Goal: Information Seeking & Learning: Learn about a topic

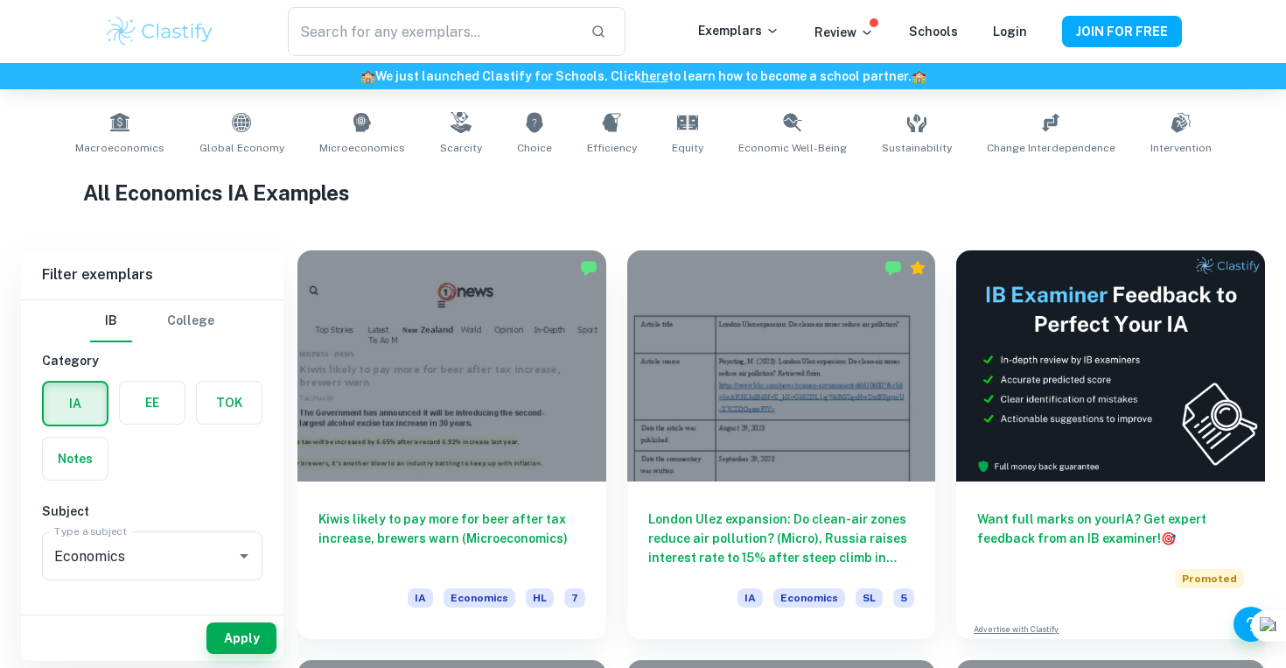
scroll to position [341, 0]
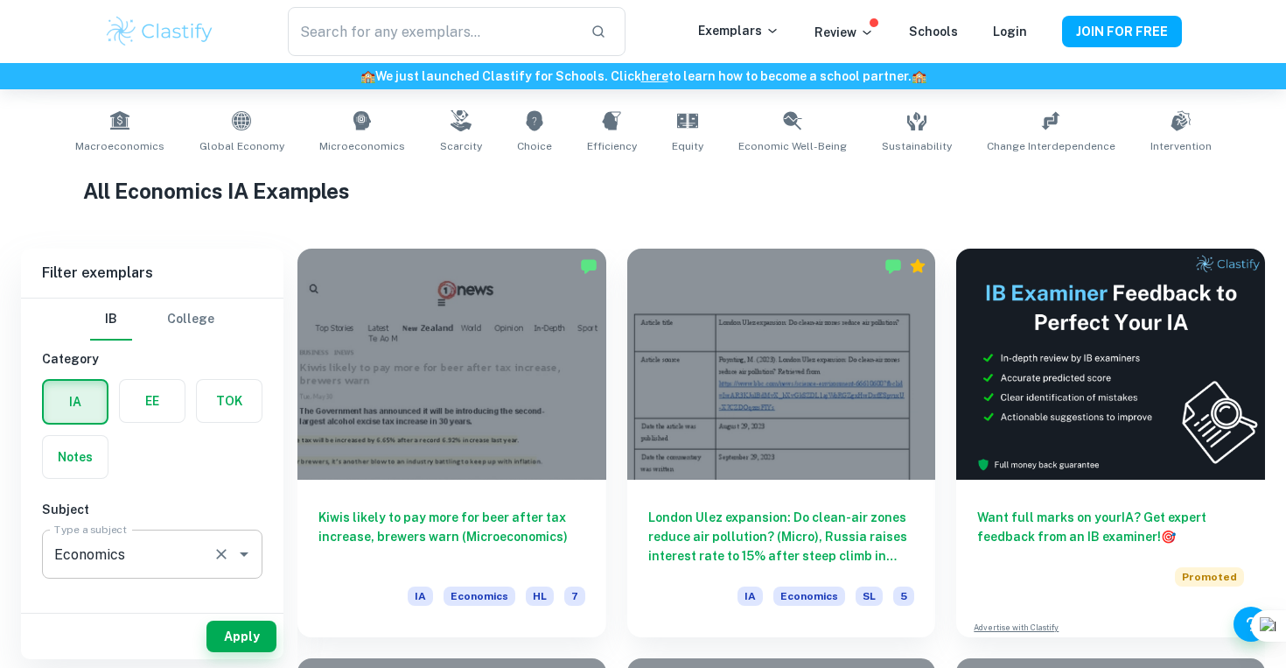
click at [168, 545] on input "Economics" at bounding box center [128, 553] width 156 height 33
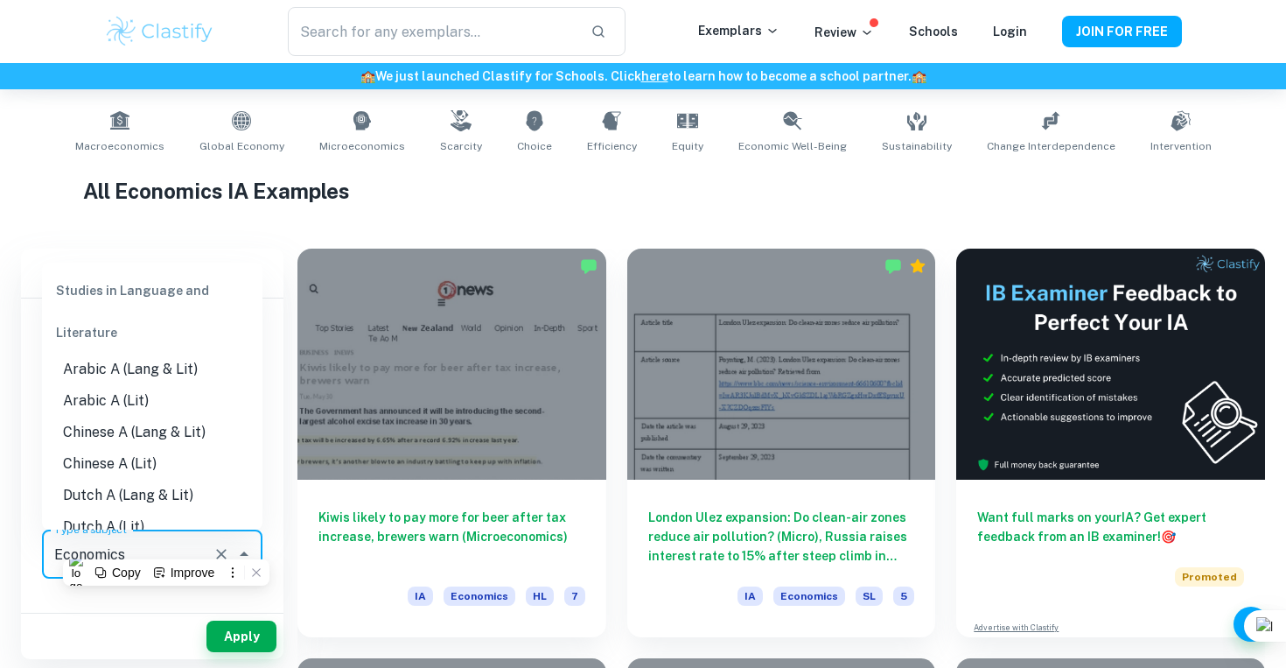
scroll to position [1504, 0]
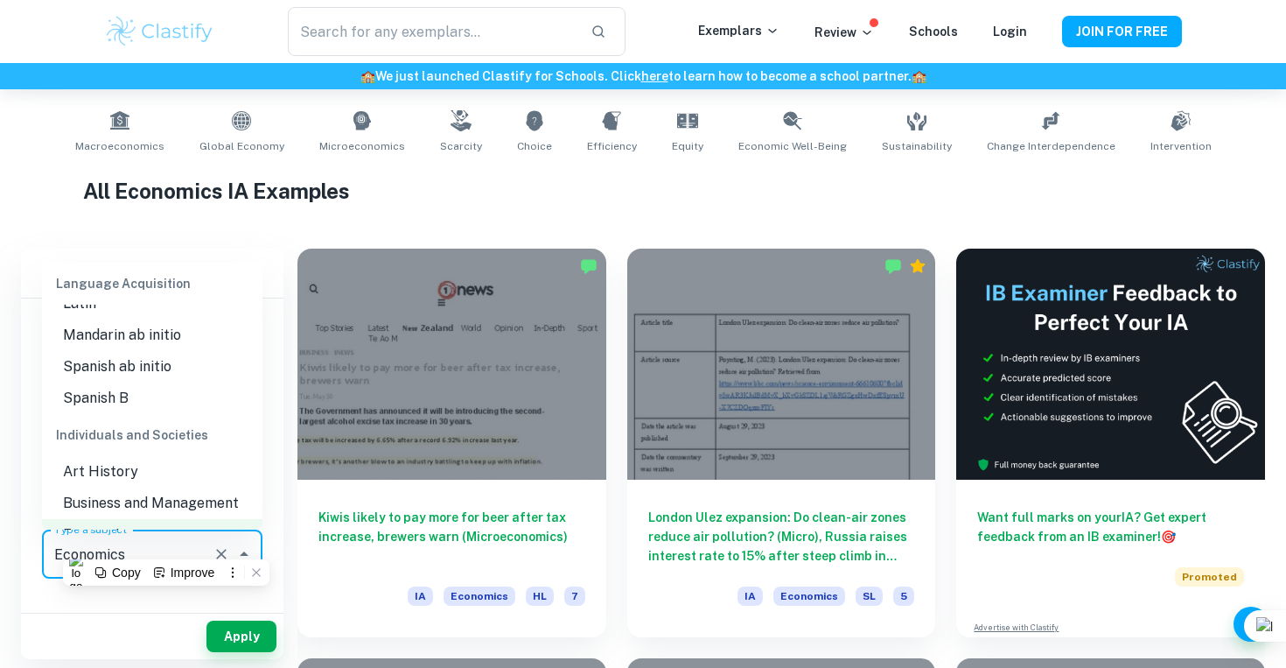
click at [363, 202] on h1 "All Economics IA Examples" at bounding box center [643, 190] width 1120 height 31
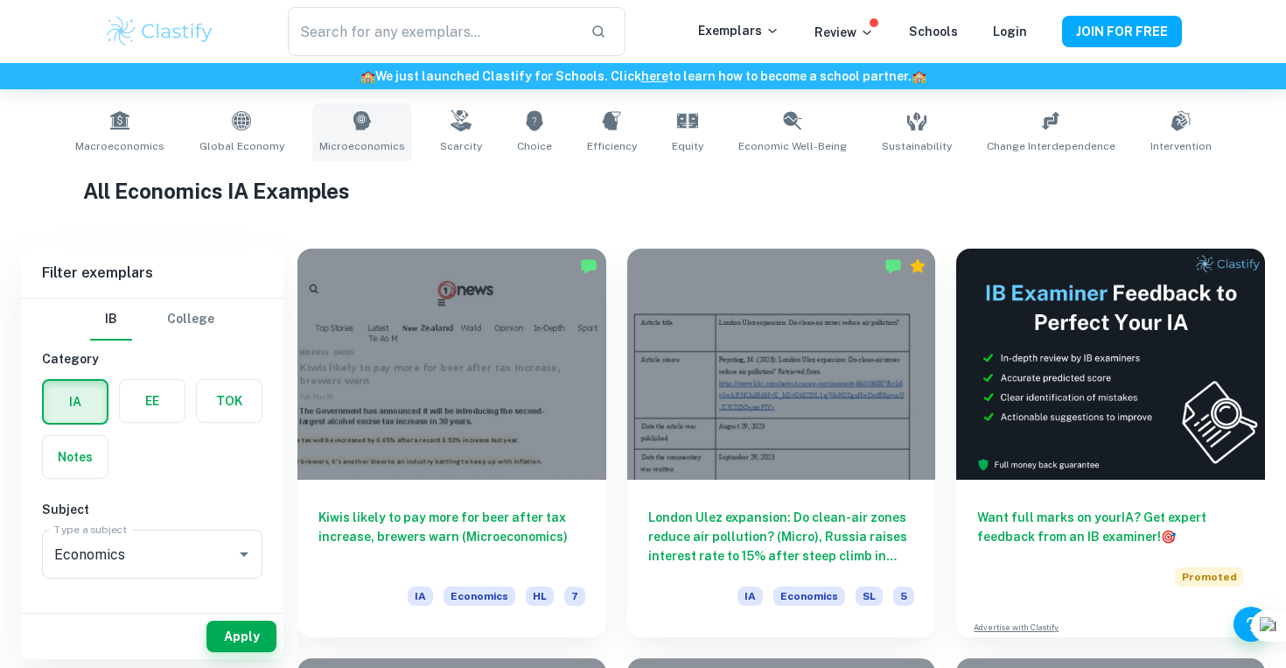
click at [354, 121] on link "Microeconomics" at bounding box center [362, 132] width 100 height 58
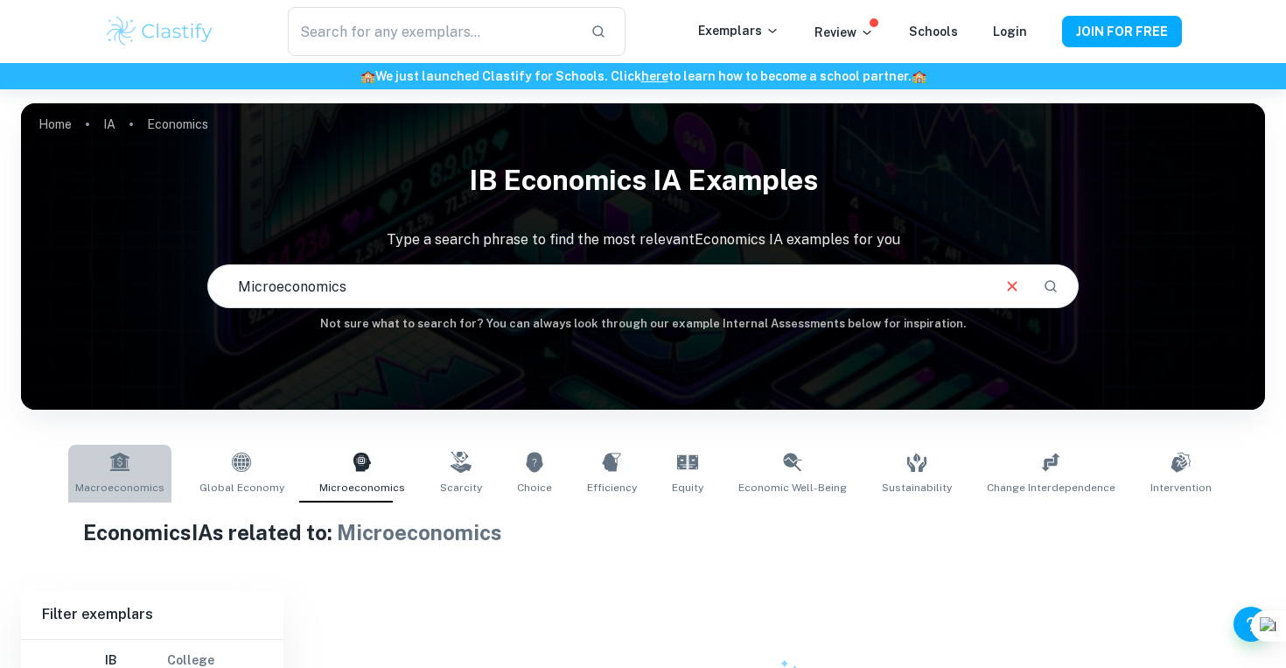
click at [157, 463] on link "Macroeconomics" at bounding box center [119, 473] width 103 height 58
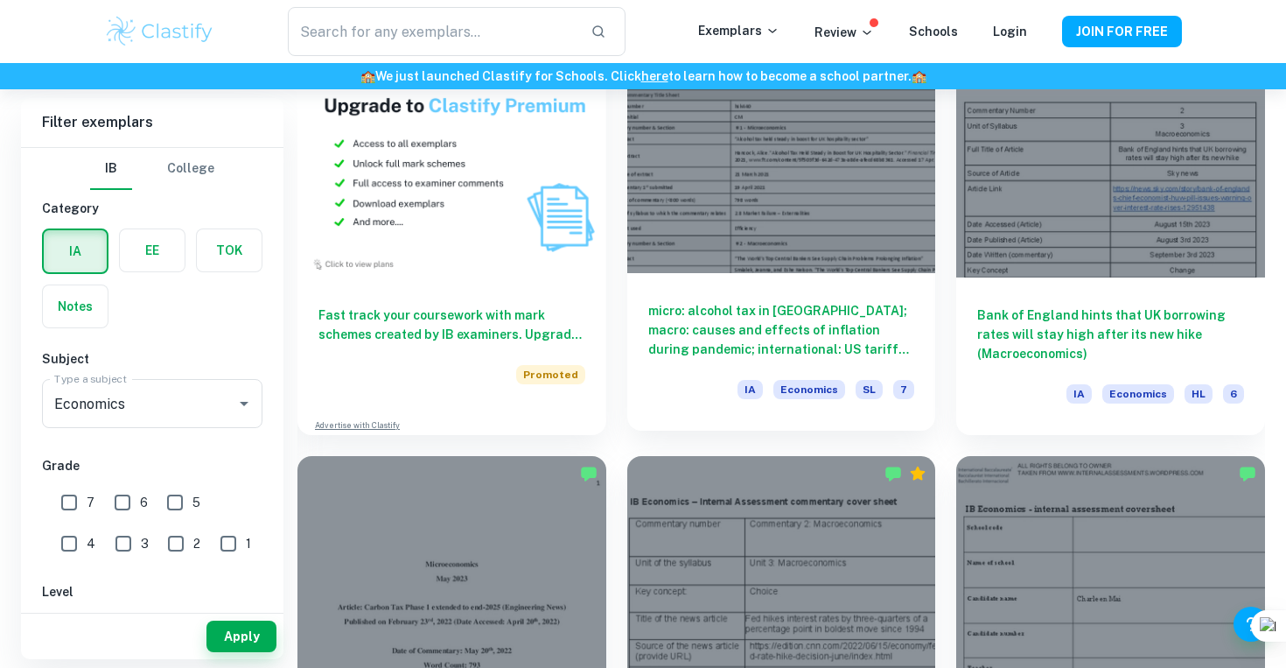
scroll to position [1364, 0]
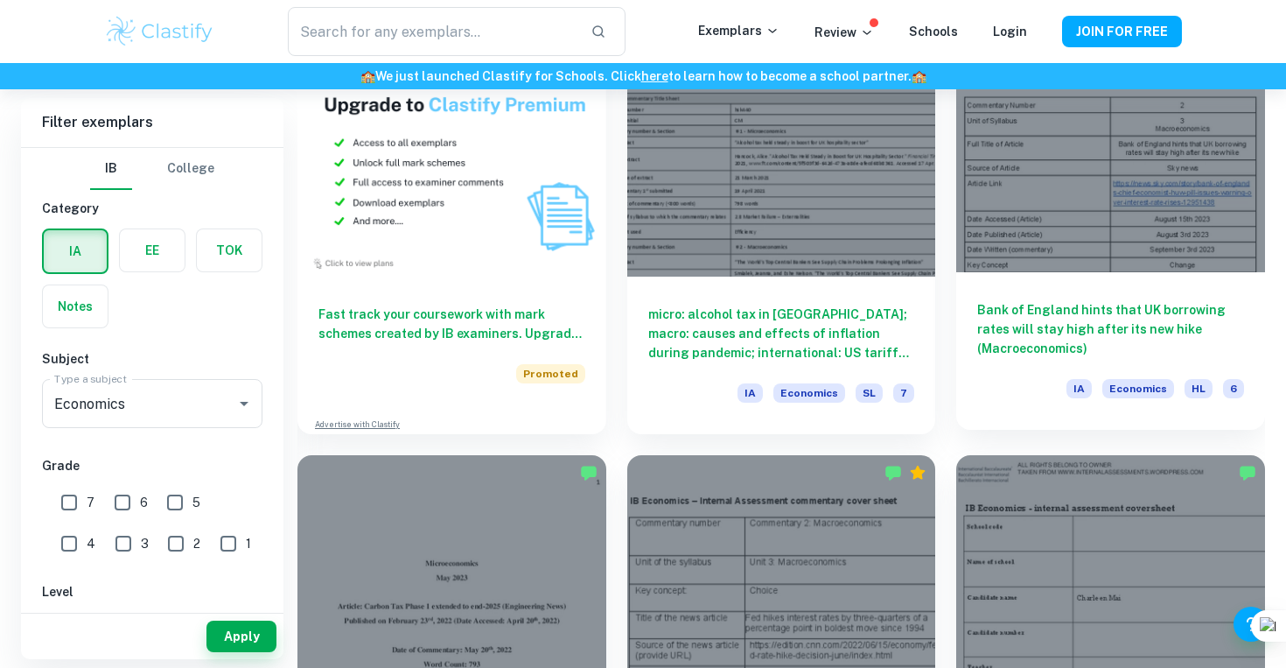
click at [1088, 231] on div at bounding box center [1110, 156] width 309 height 231
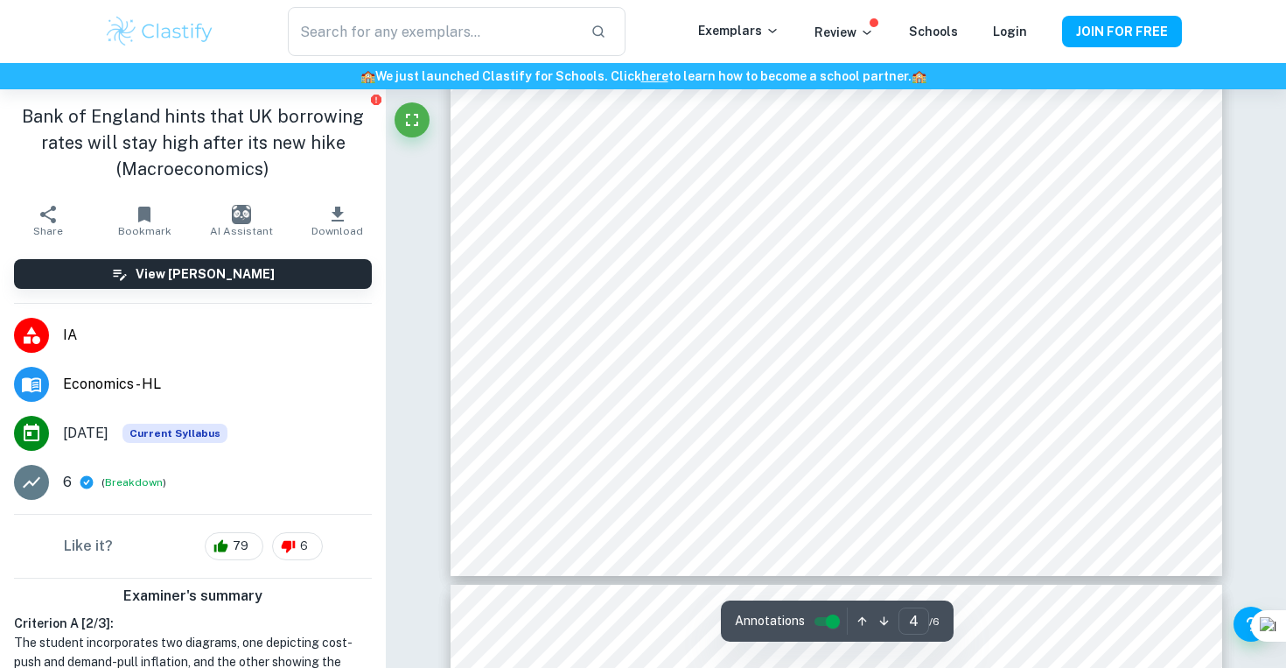
scroll to position [4190, 0]
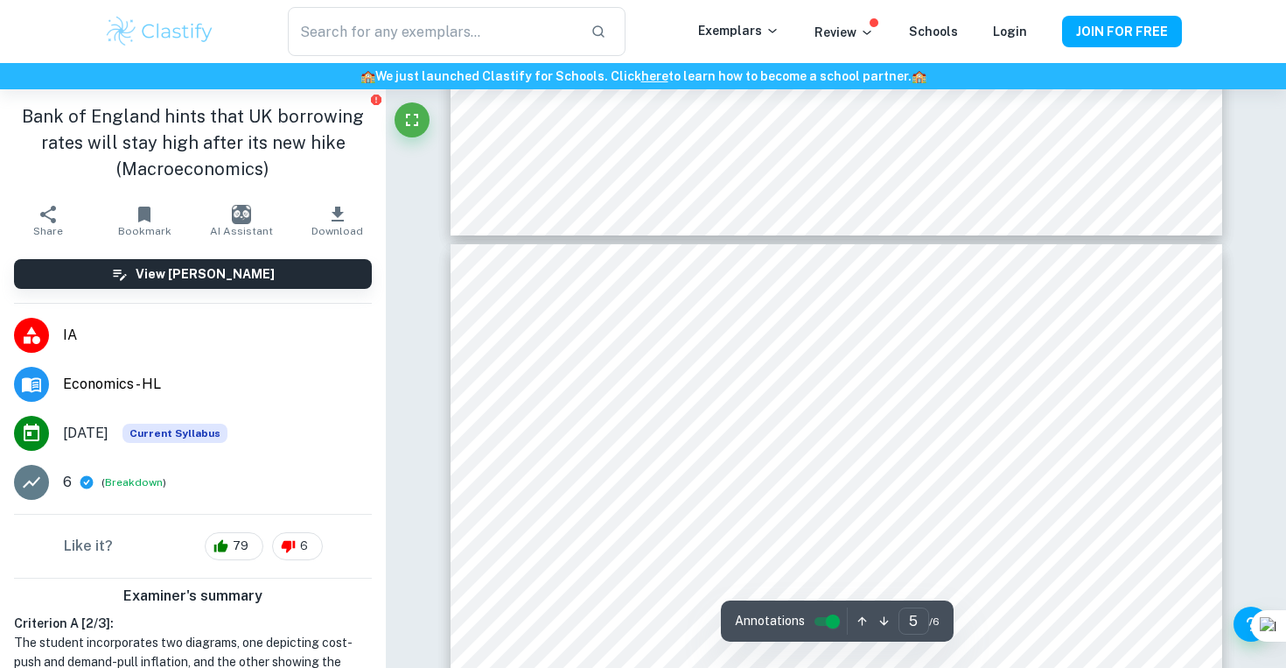
type input "4"
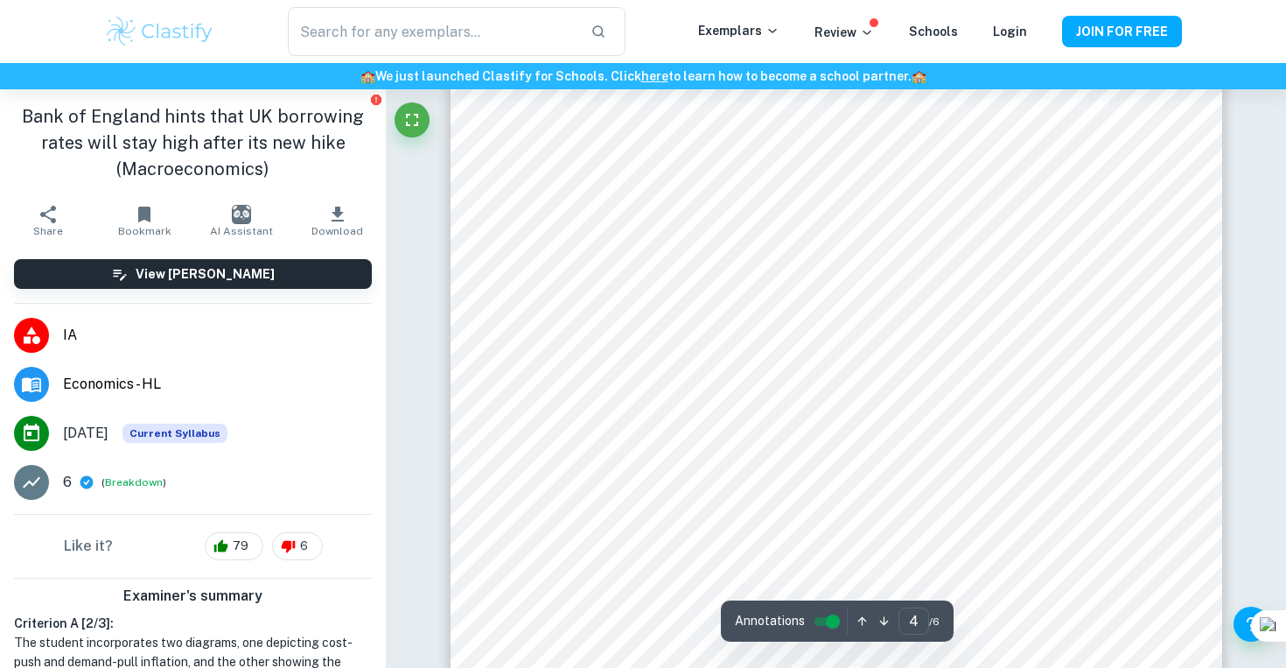
scroll to position [3641, 0]
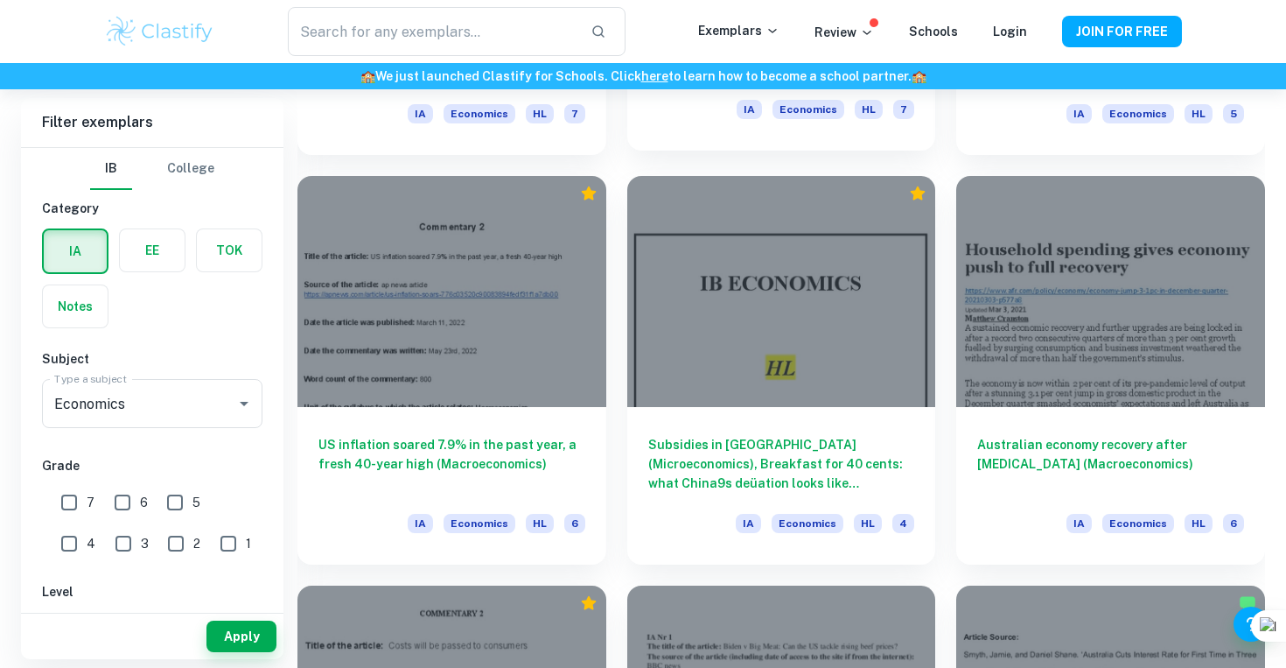
scroll to position [2069, 0]
